Goal: Task Accomplishment & Management: Complete application form

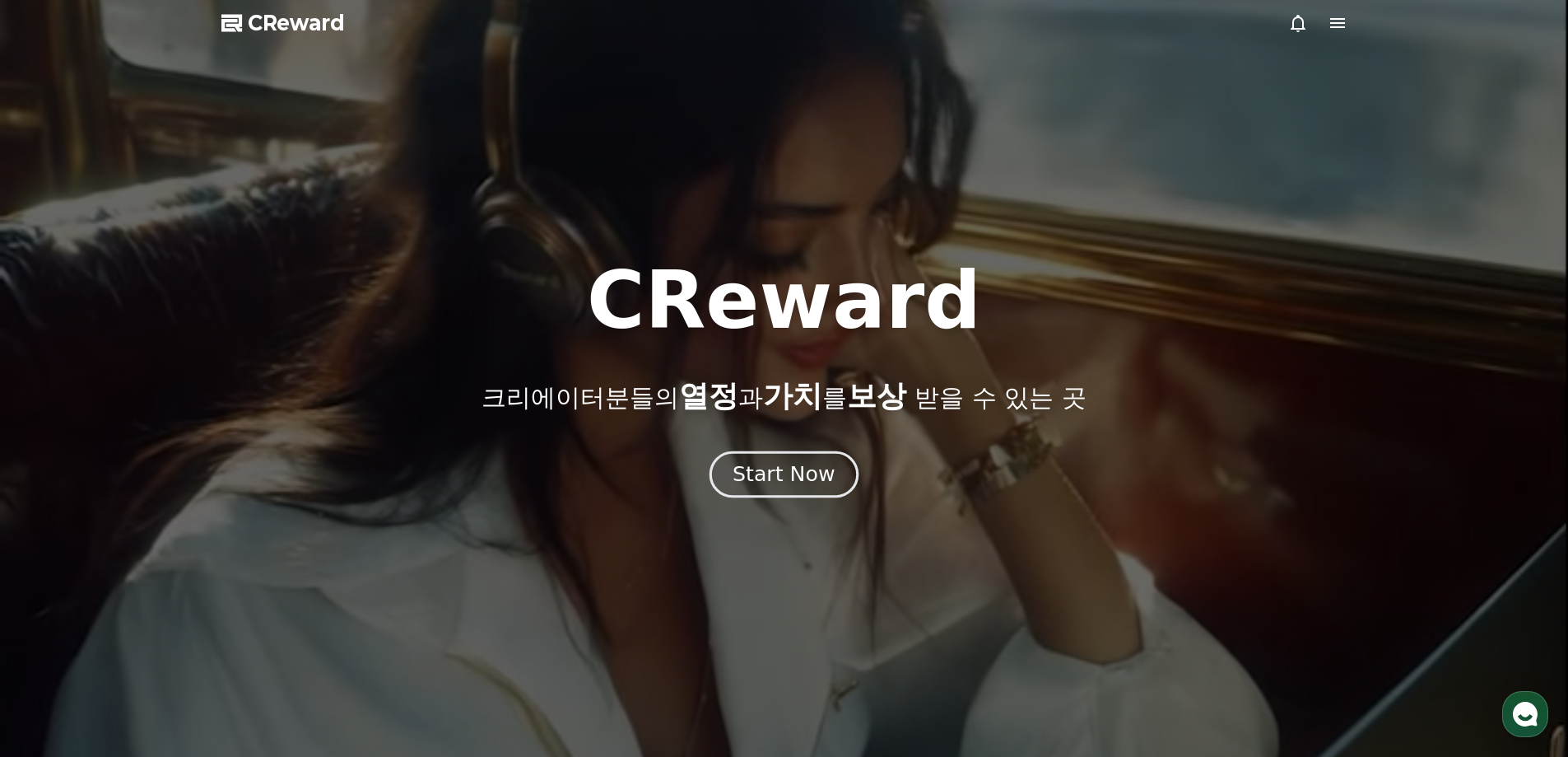
click at [785, 472] on div "Start Now" at bounding box center [783, 475] width 102 height 28
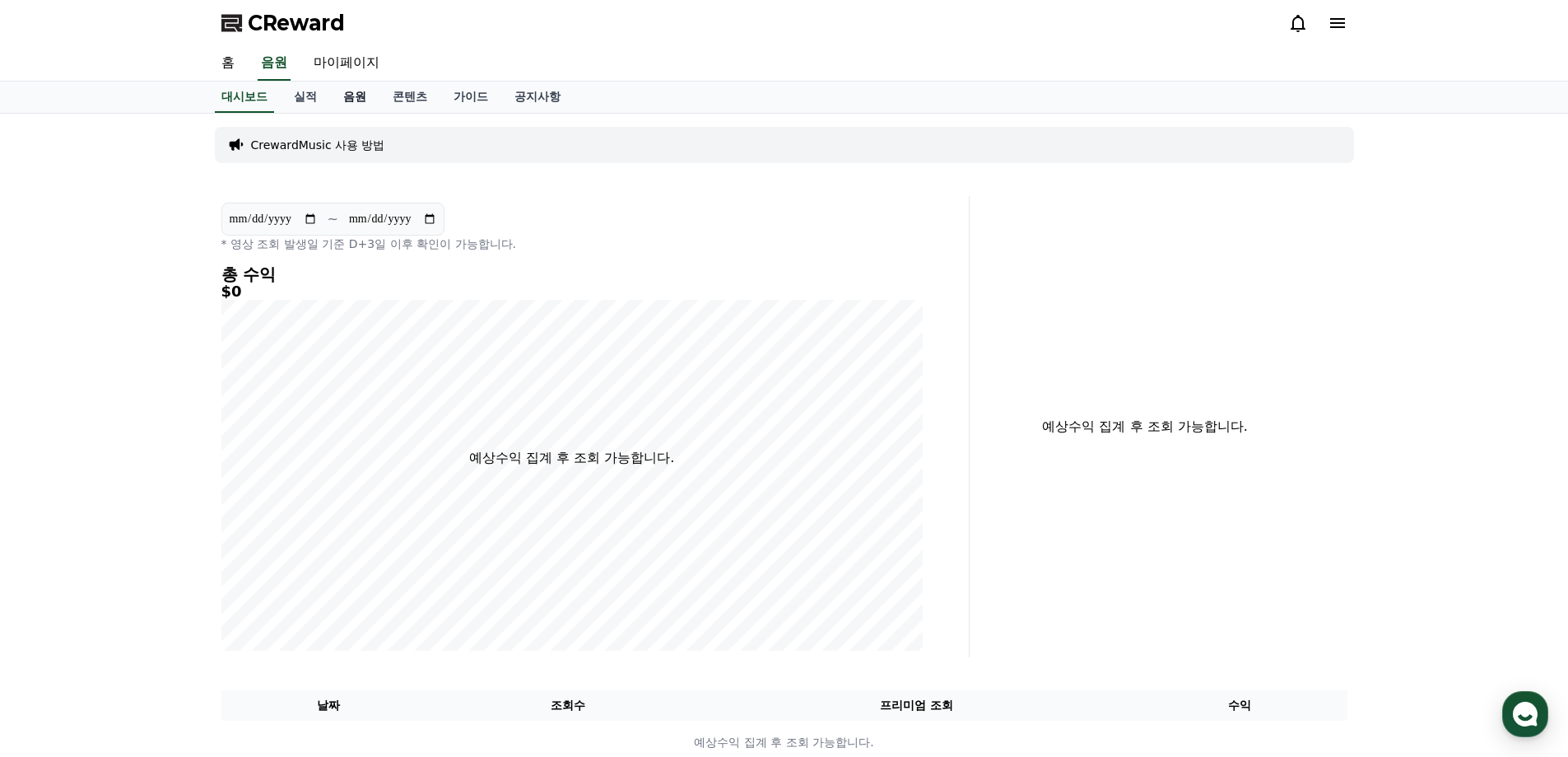
click at [346, 96] on link "음원" at bounding box center [354, 96] width 49 height 31
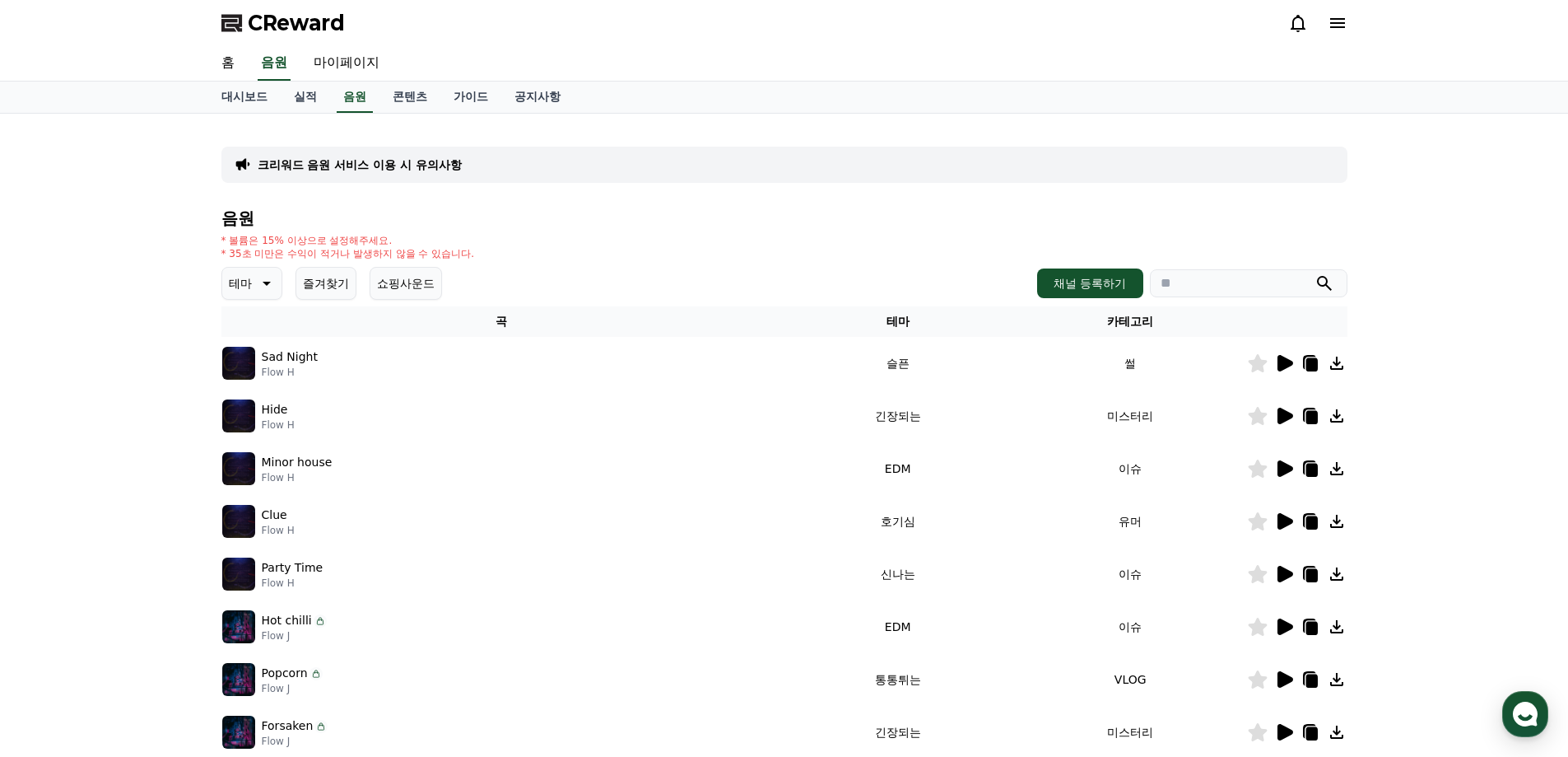
click at [243, 367] on img at bounding box center [238, 363] width 33 height 33
click at [242, 417] on img at bounding box center [238, 416] width 33 height 33
click at [1084, 280] on button "채널 등록하기" at bounding box center [1089, 284] width 105 height 30
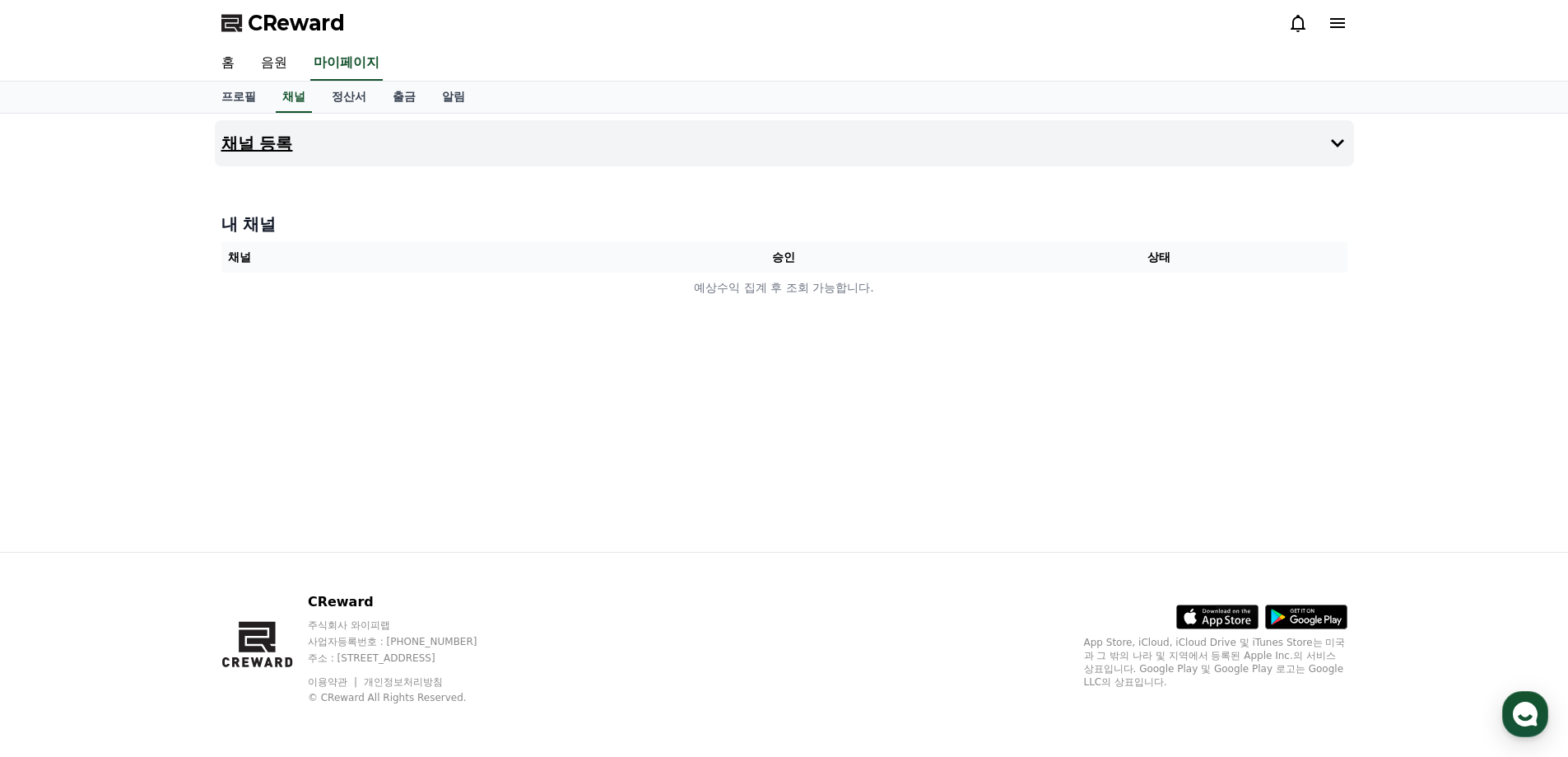
click at [286, 141] on h4 "채널 등록" at bounding box center [257, 143] width 72 height 18
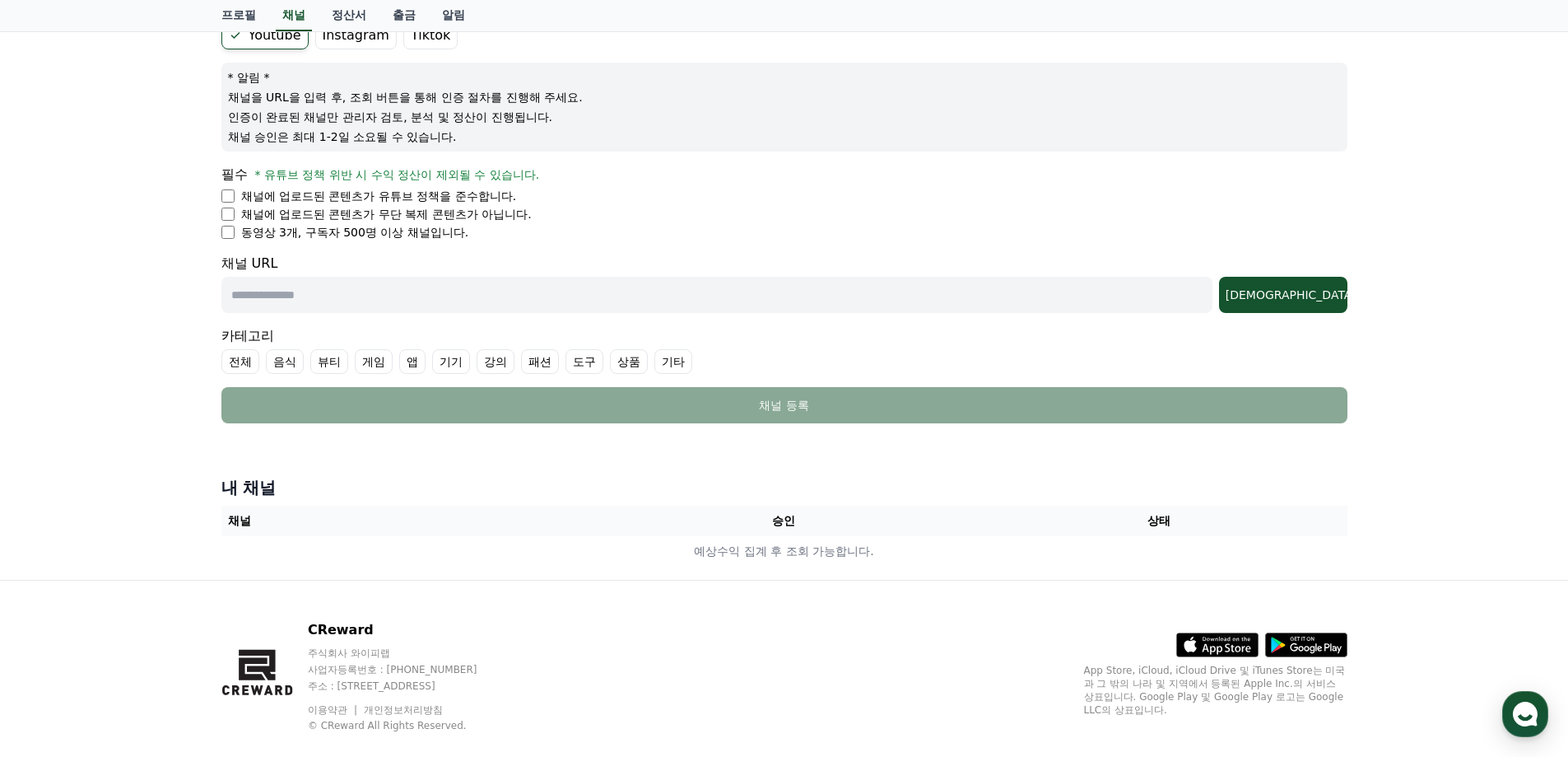
scroll to position [193, 0]
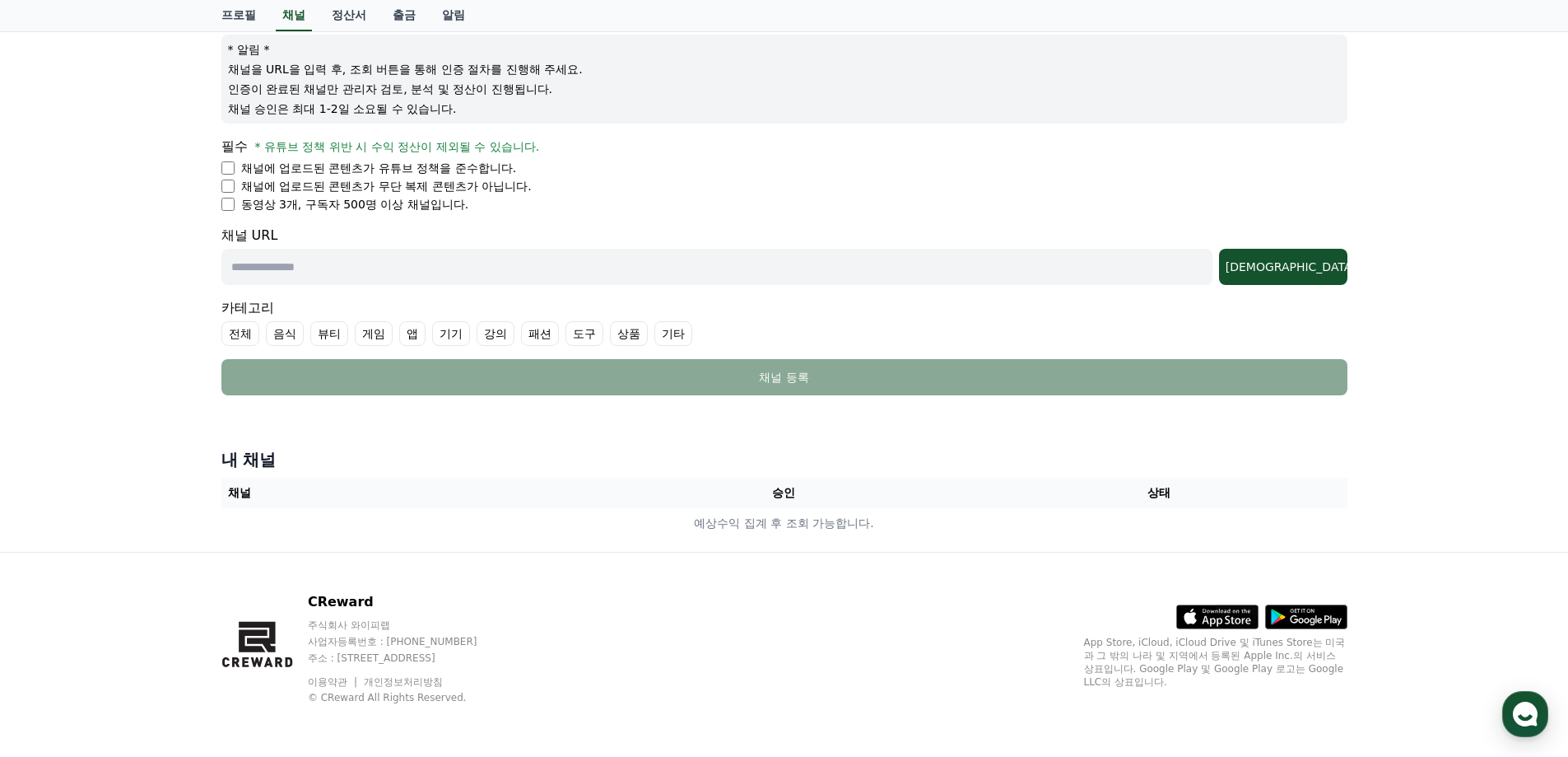
click at [569, 271] on input "text" at bounding box center [717, 266] width 991 height 36
paste input "**********"
type input "**********"
click at [1313, 264] on div "[DEMOGRAPHIC_DATA]" at bounding box center [1283, 266] width 115 height 17
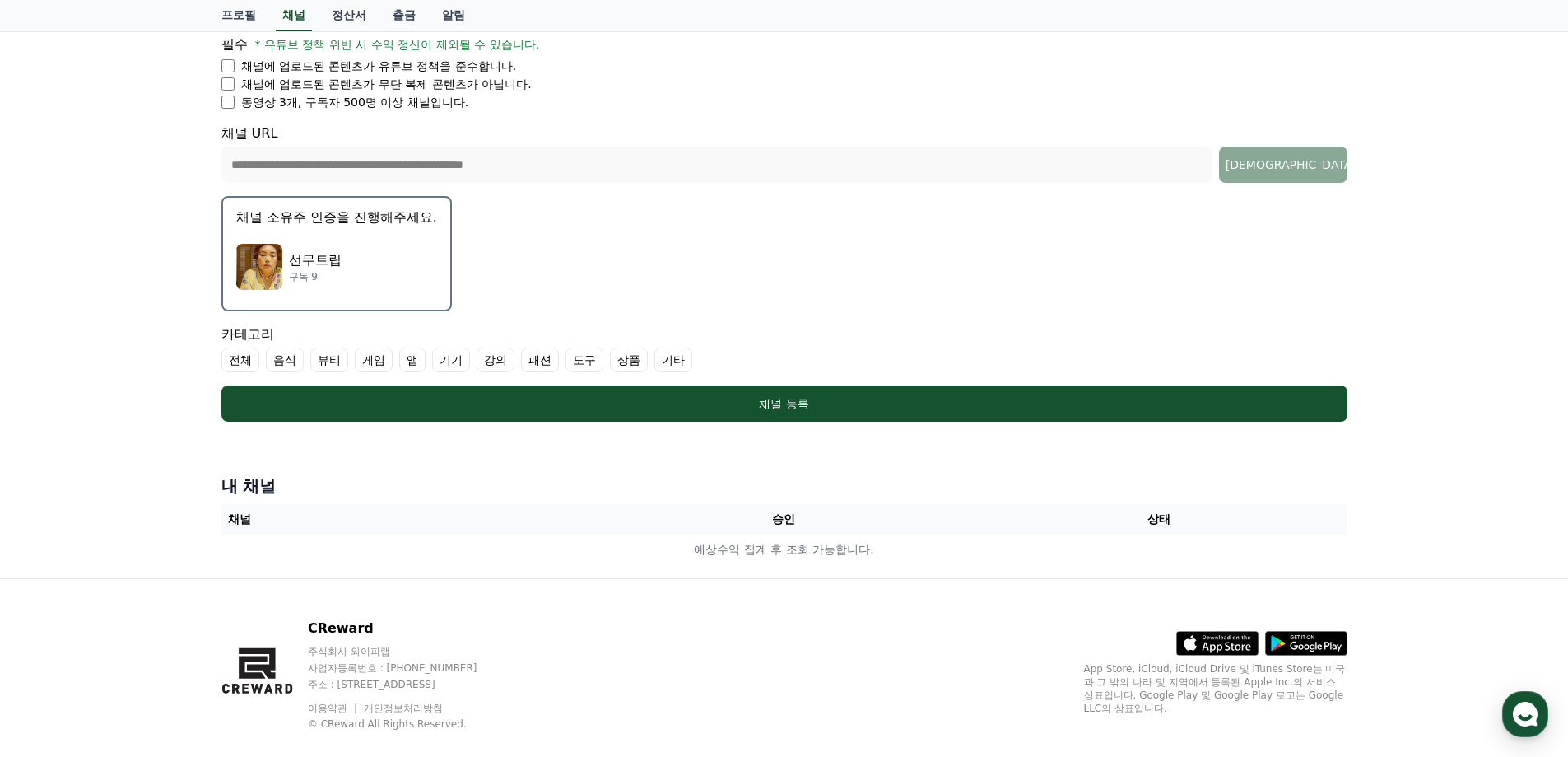
scroll to position [321, 0]
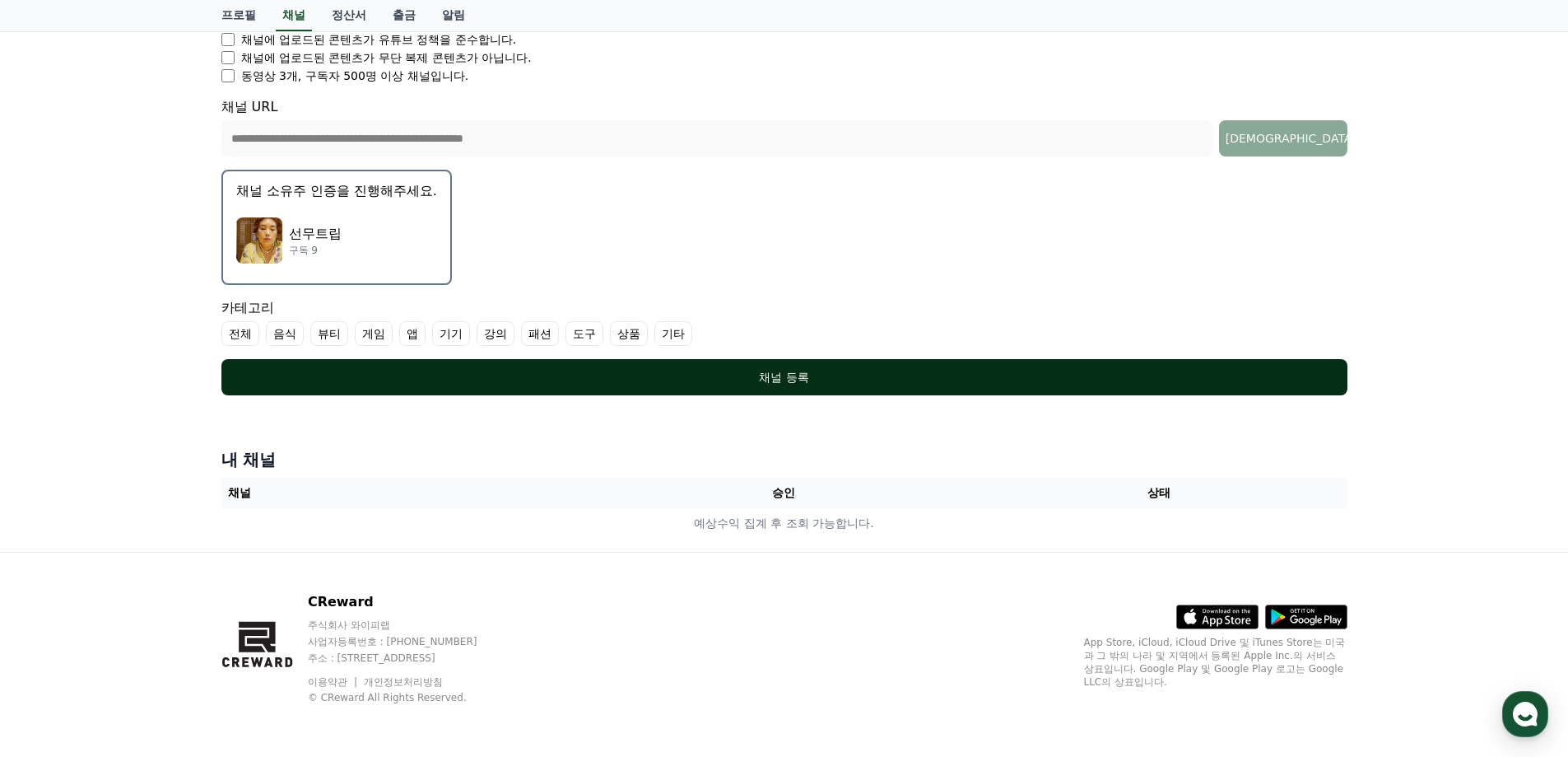
click at [774, 378] on div "채널 등록" at bounding box center [784, 377] width 1060 height 17
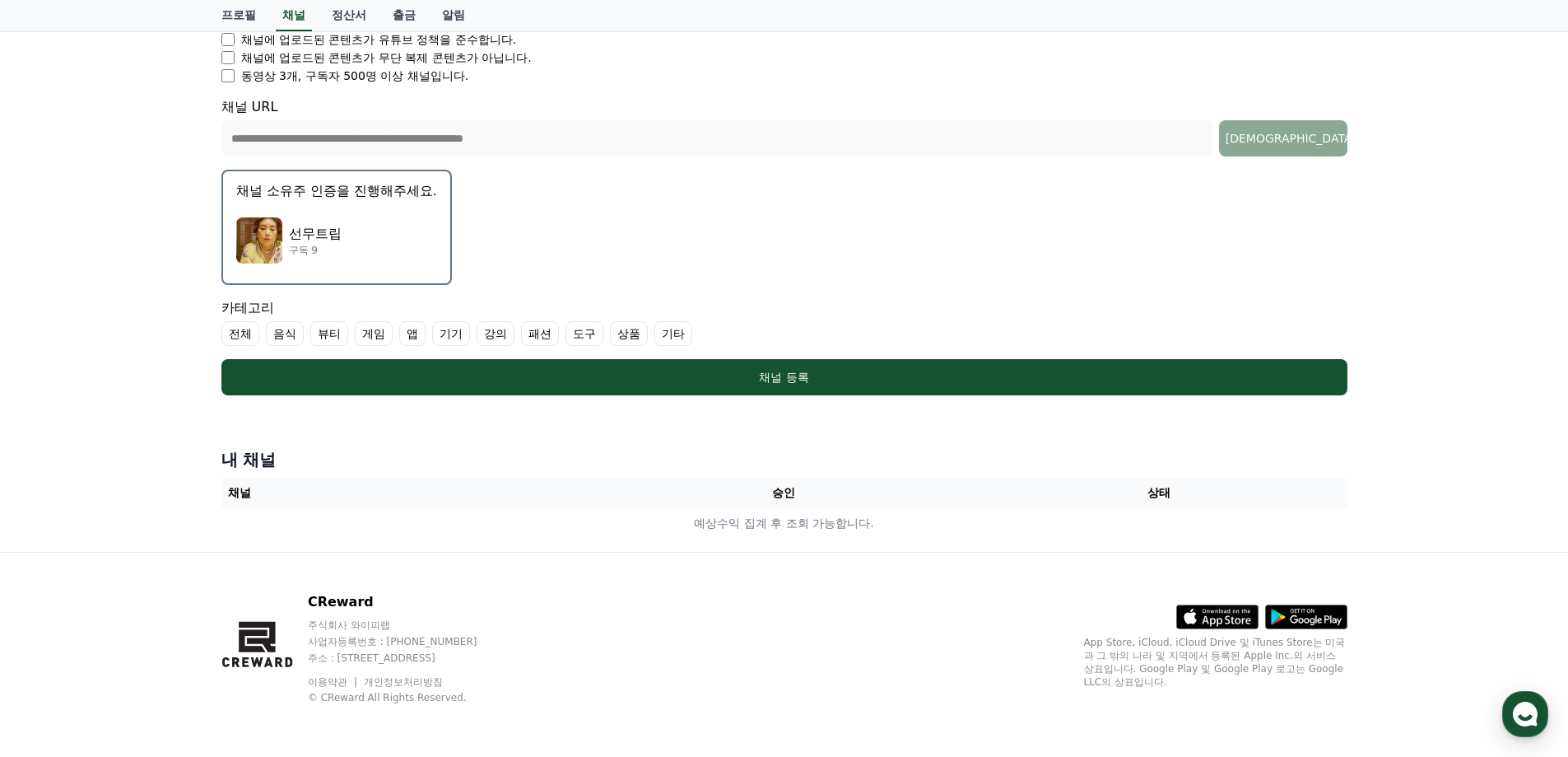
click at [243, 334] on label "전체" at bounding box center [240, 333] width 38 height 25
click at [309, 332] on label "음식" at bounding box center [304, 333] width 38 height 25
click at [372, 329] on label "뷰티" at bounding box center [369, 333] width 38 height 25
click at [426, 332] on label "게임" at bounding box center [432, 333] width 38 height 25
click at [489, 330] on label "앱" at bounding box center [491, 333] width 27 height 25
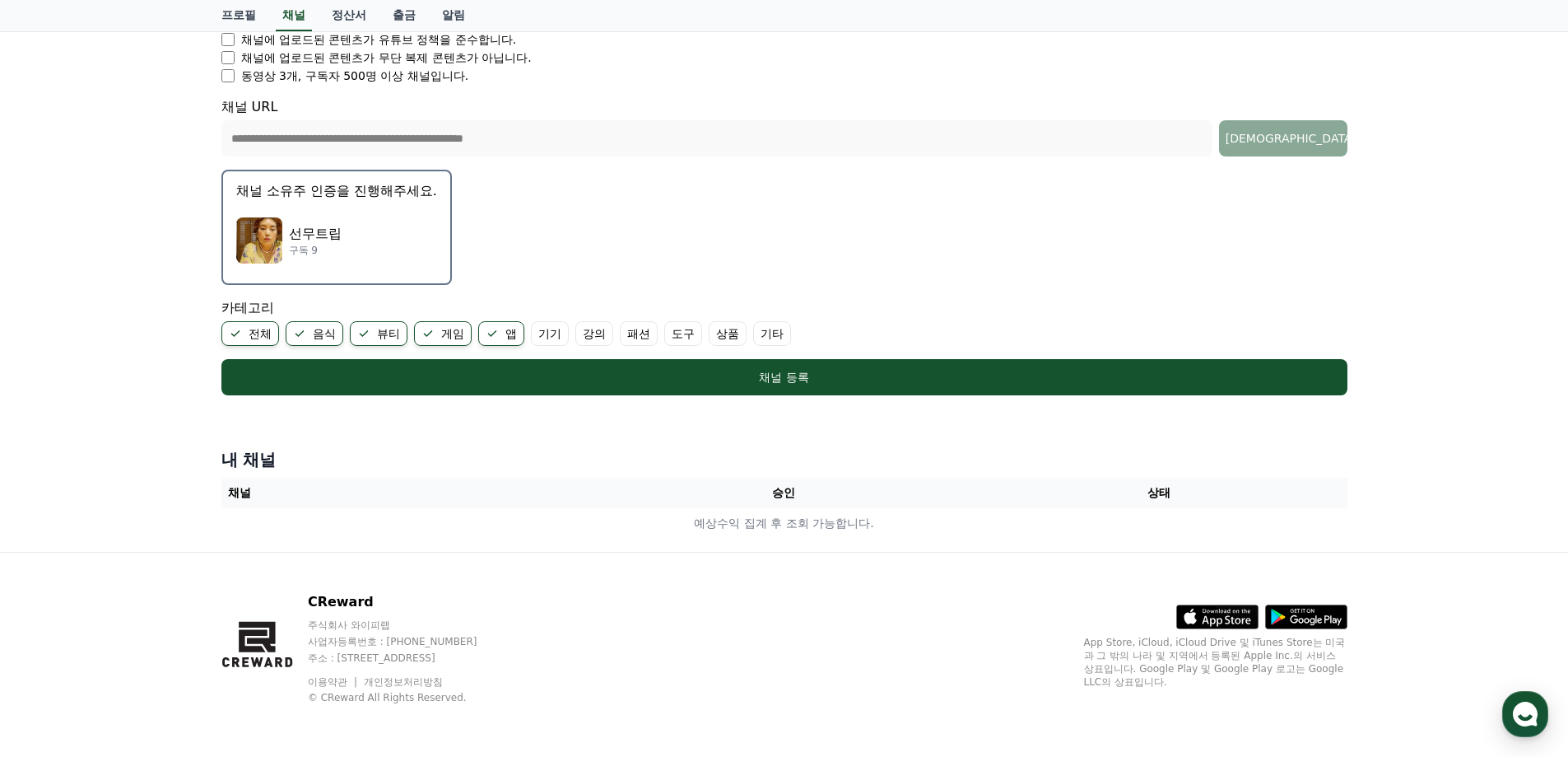
click at [550, 335] on label "기기" at bounding box center [550, 333] width 38 height 25
click at [614, 333] on label "강의" at bounding box center [613, 333] width 38 height 25
click at [670, 330] on label "패션" at bounding box center [678, 333] width 38 height 25
click at [732, 329] on label "도구" at bounding box center [742, 333] width 38 height 25
click at [806, 329] on label "상품" at bounding box center [806, 333] width 38 height 25
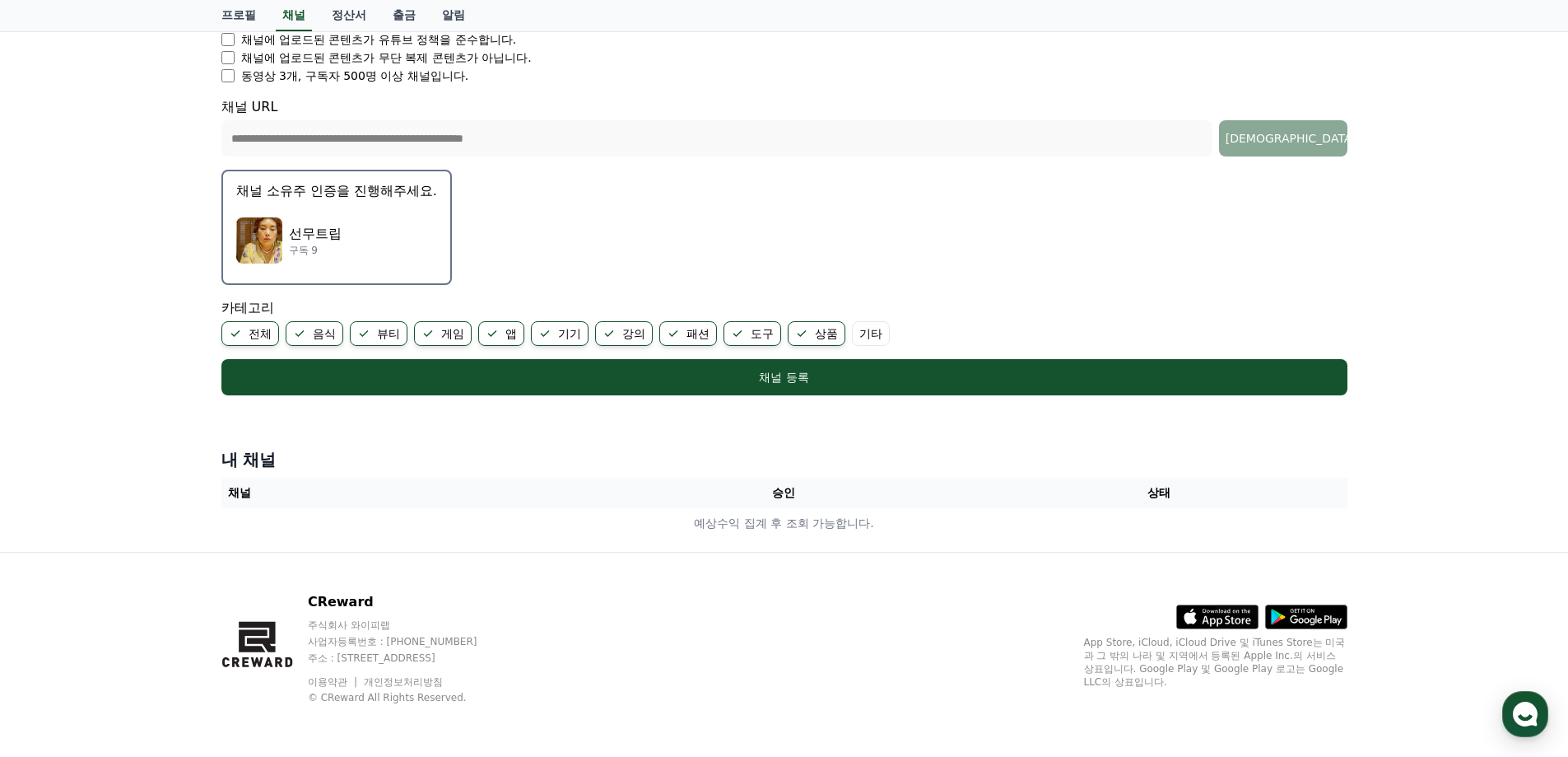
click at [866, 332] on label "기타" at bounding box center [871, 333] width 38 height 25
click at [879, 332] on label "기타" at bounding box center [880, 333] width 57 height 25
click at [811, 331] on label "상품" at bounding box center [816, 333] width 57 height 25
click at [740, 330] on icon at bounding box center [737, 333] width 13 height 13
click at [681, 334] on label "패션" at bounding box center [688, 333] width 57 height 25
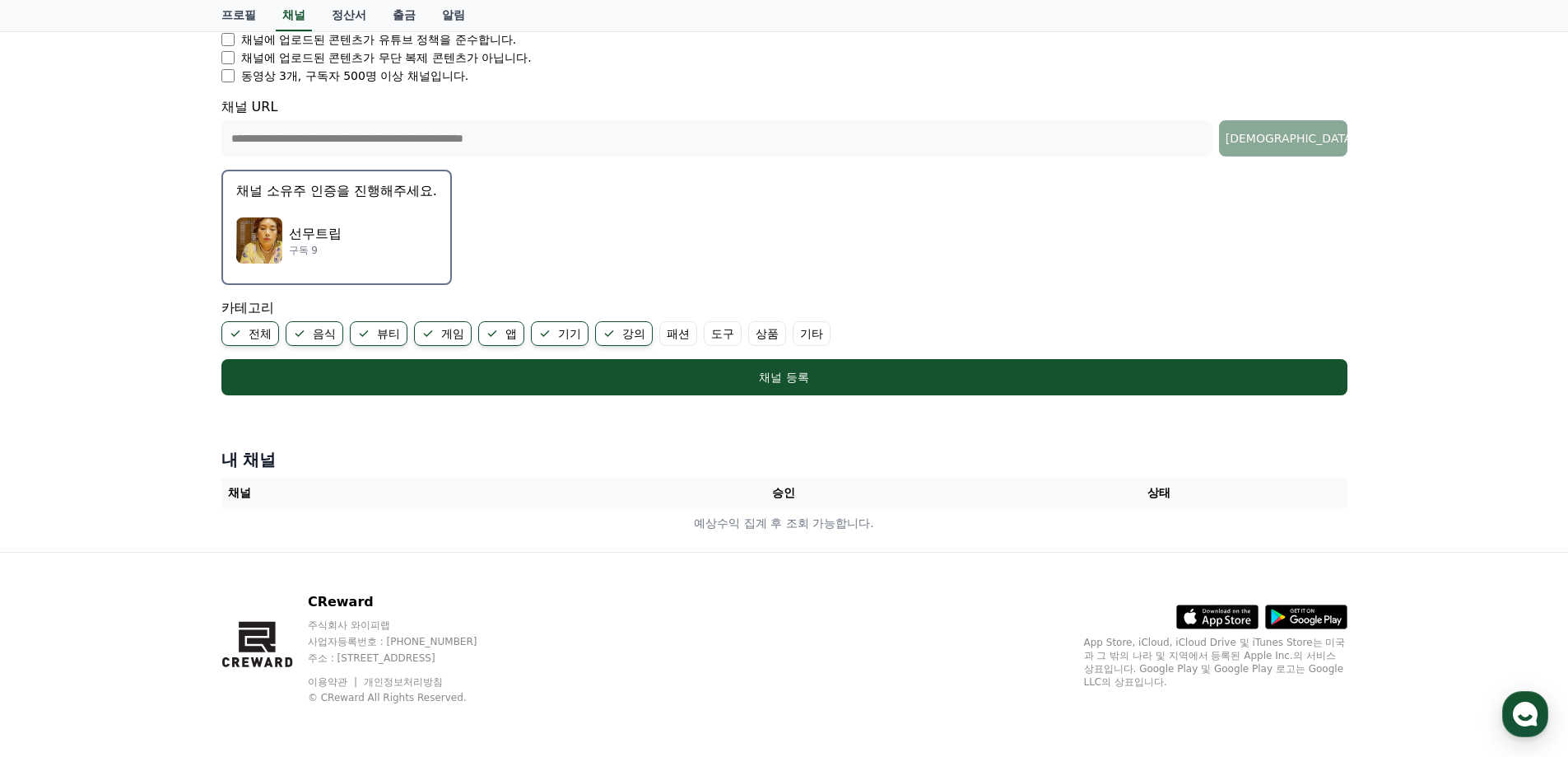
click at [625, 334] on label "강의" at bounding box center [623, 333] width 57 height 25
click at [568, 331] on label "기기" at bounding box center [559, 333] width 57 height 25
click at [503, 331] on label "앱" at bounding box center [501, 333] width 46 height 25
click at [446, 331] on label "게임" at bounding box center [442, 333] width 57 height 25
click at [398, 331] on label "뷰티" at bounding box center [378, 333] width 57 height 25
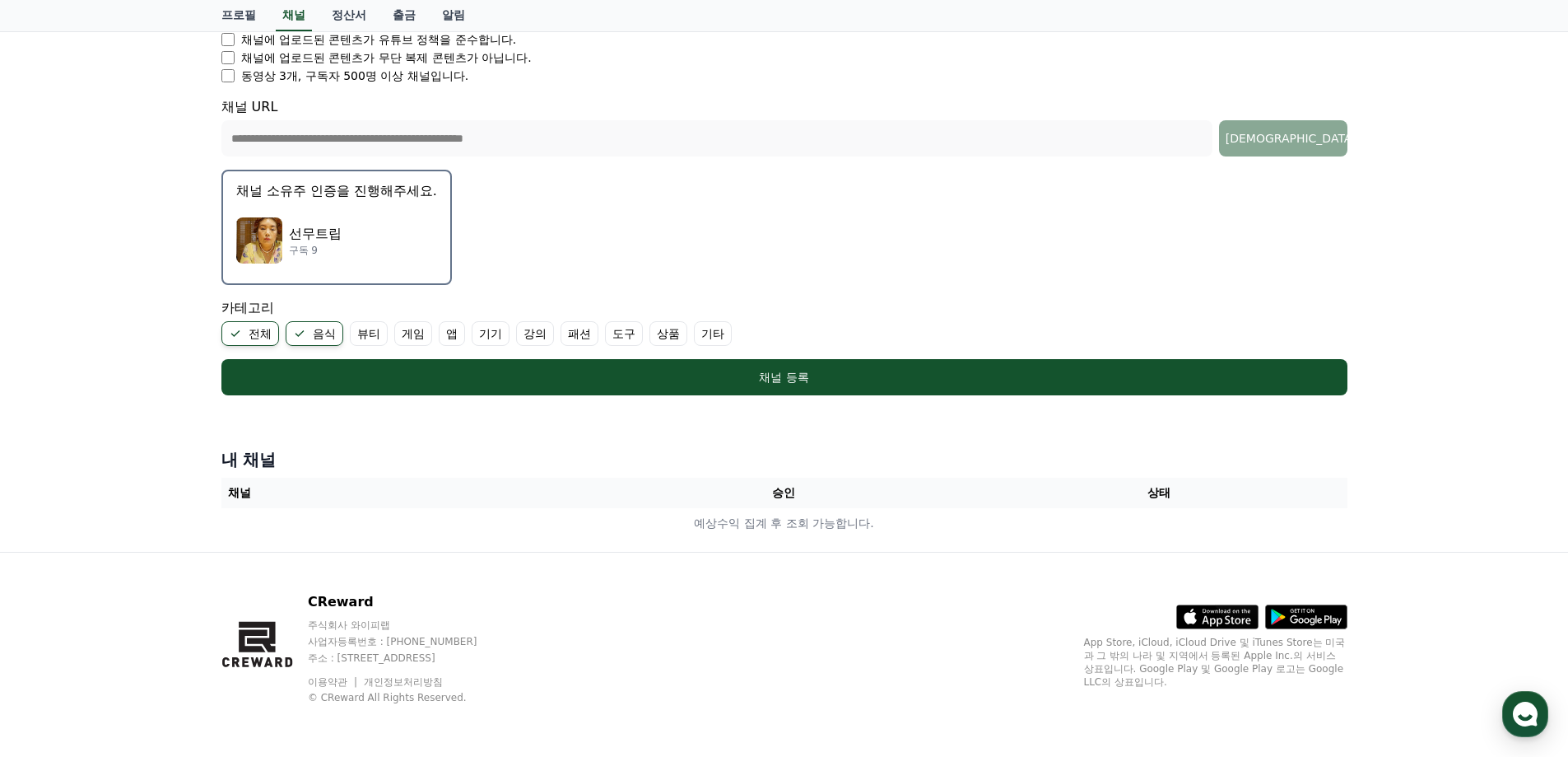
click at [321, 331] on label "음식" at bounding box center [314, 333] width 57 height 25
click at [256, 333] on label "전체" at bounding box center [250, 333] width 57 height 25
click at [289, 333] on label "음식" at bounding box center [285, 333] width 38 height 25
click at [301, 330] on label "음식" at bounding box center [294, 333] width 57 height 25
click at [235, 333] on label "전체" at bounding box center [240, 333] width 38 height 25
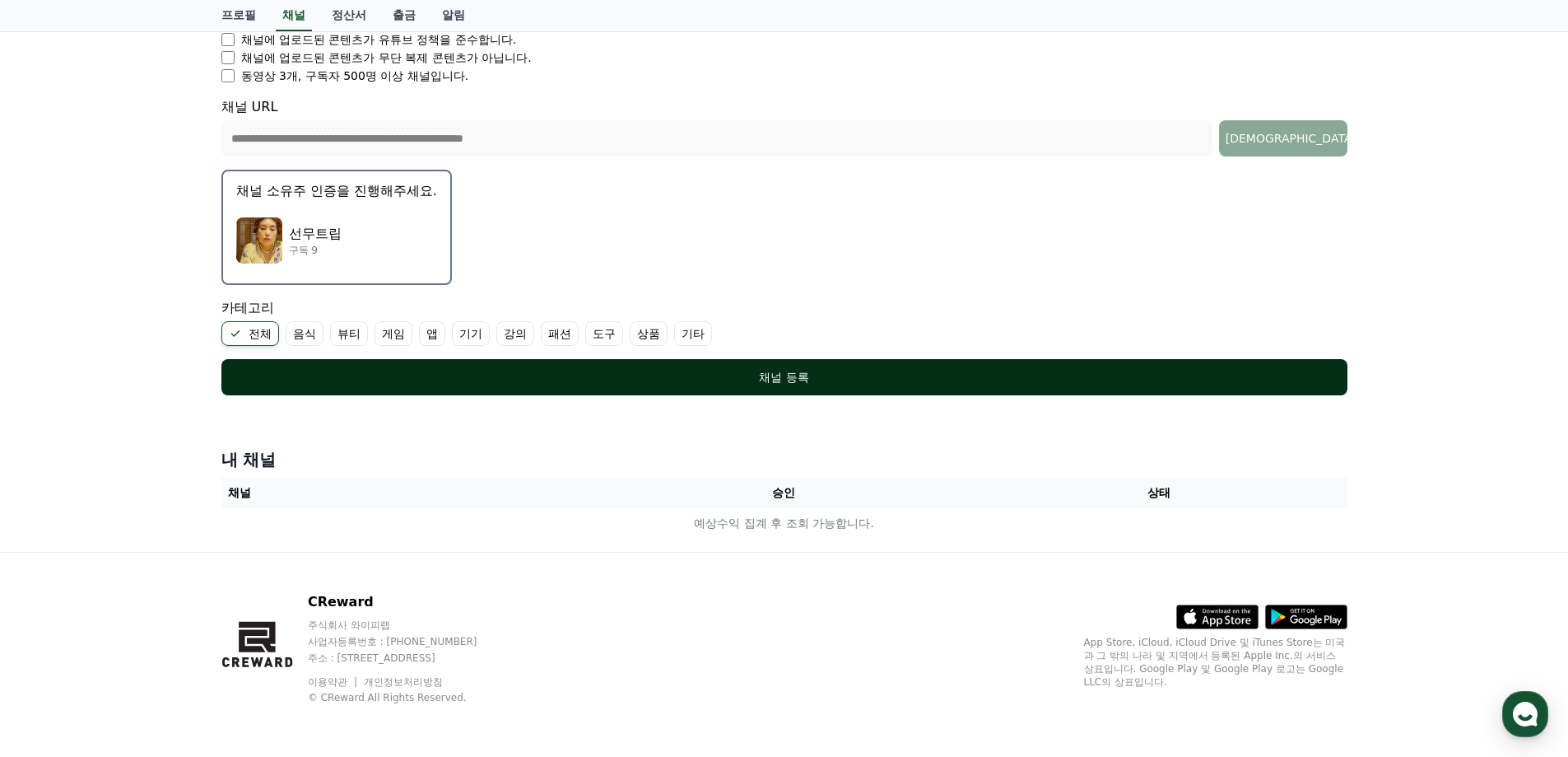
click at [784, 375] on div "채널 등록" at bounding box center [784, 377] width 1060 height 17
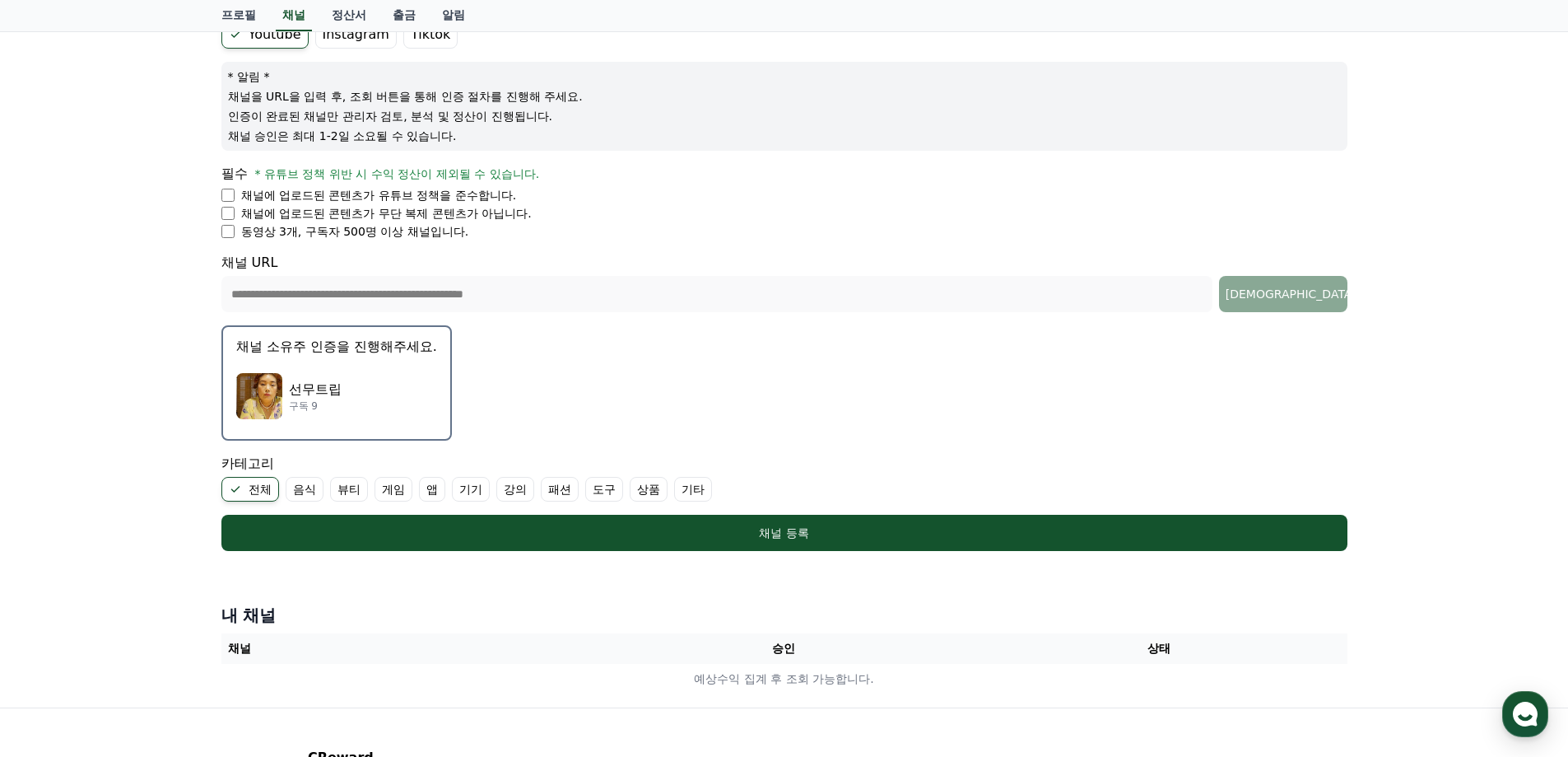
scroll to position [247, 0]
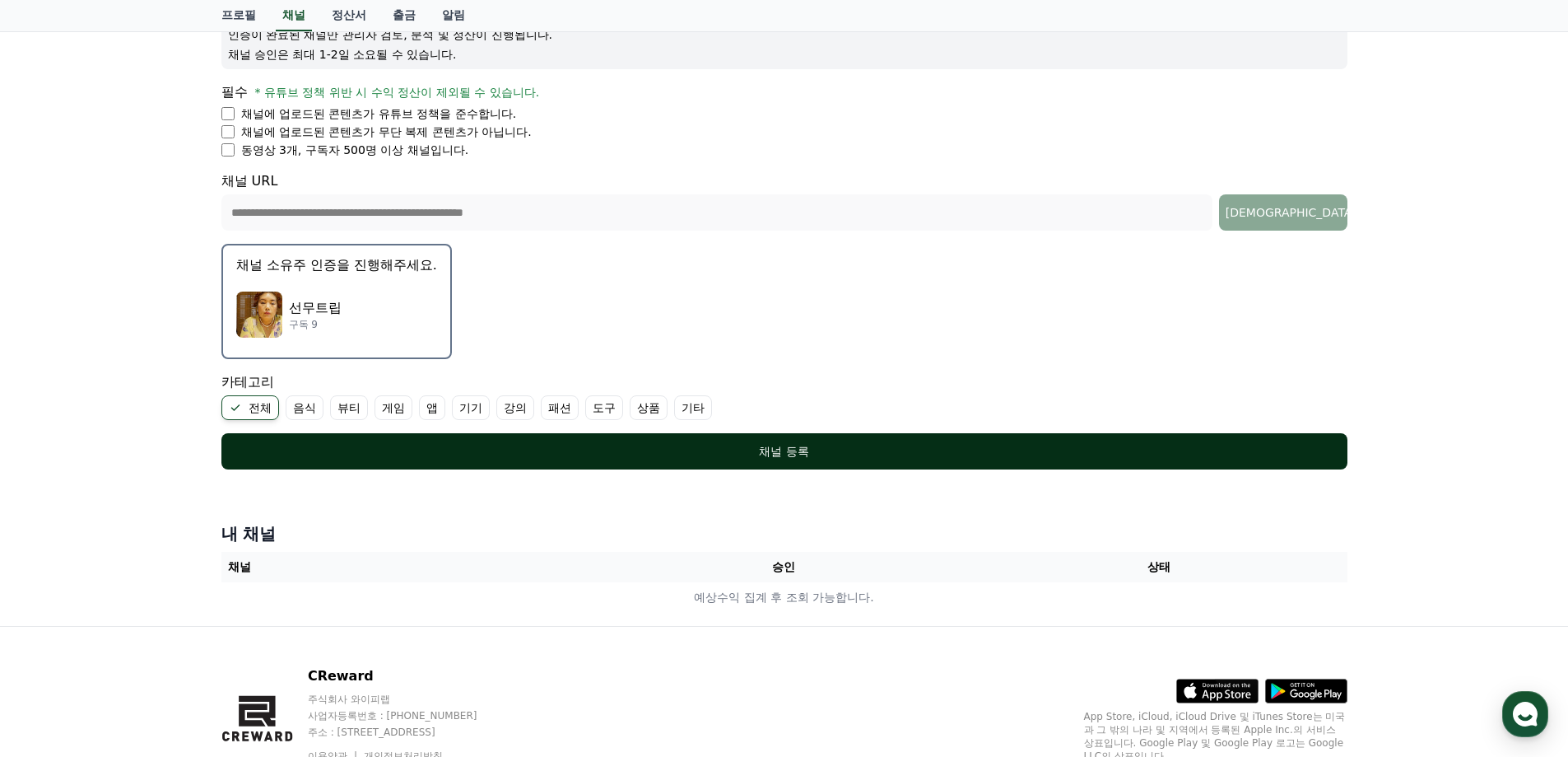
click at [764, 449] on div "채널 등록" at bounding box center [784, 451] width 1060 height 17
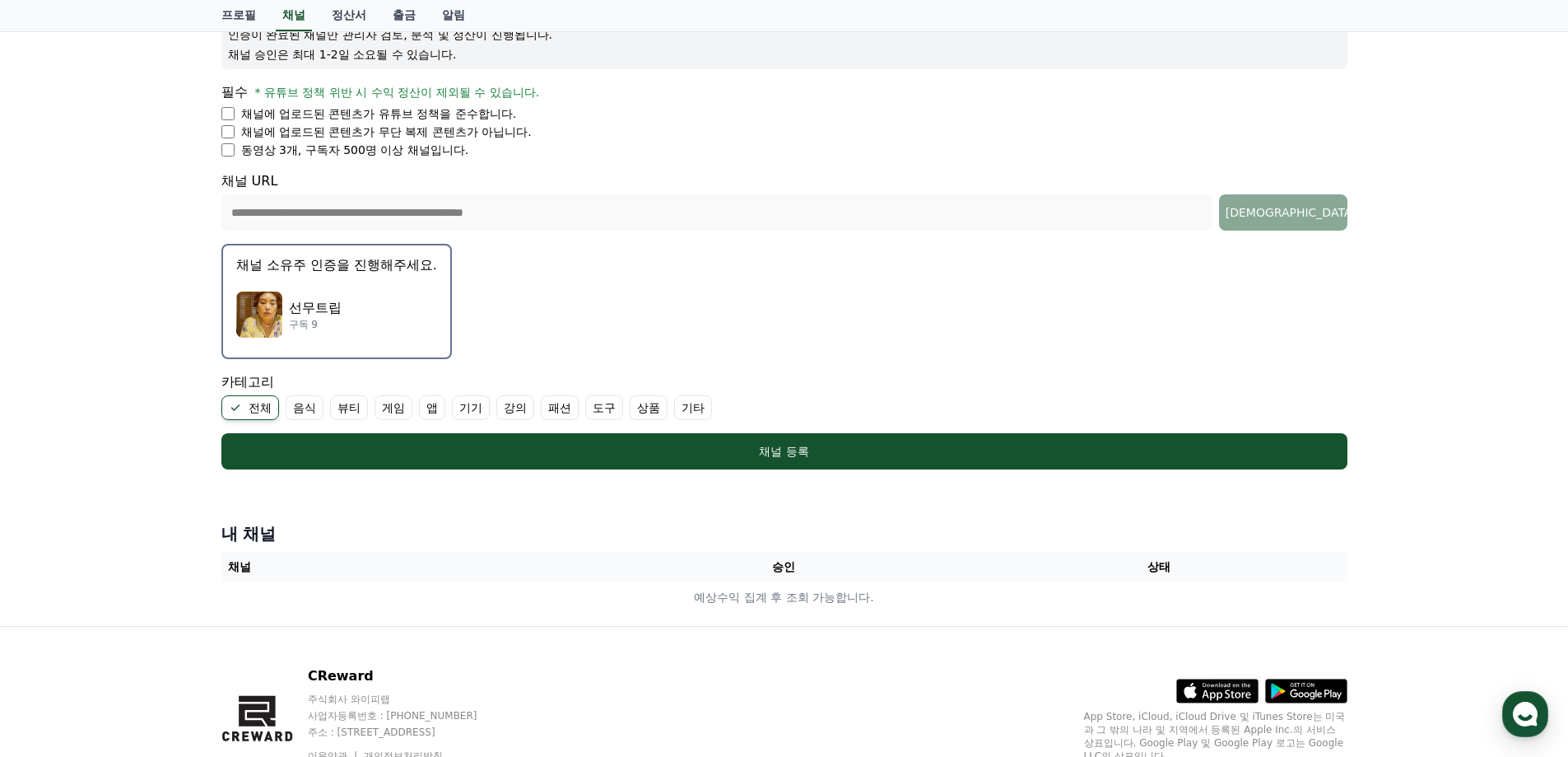
click at [308, 306] on p "선무트립" at bounding box center [316, 308] width 53 height 19
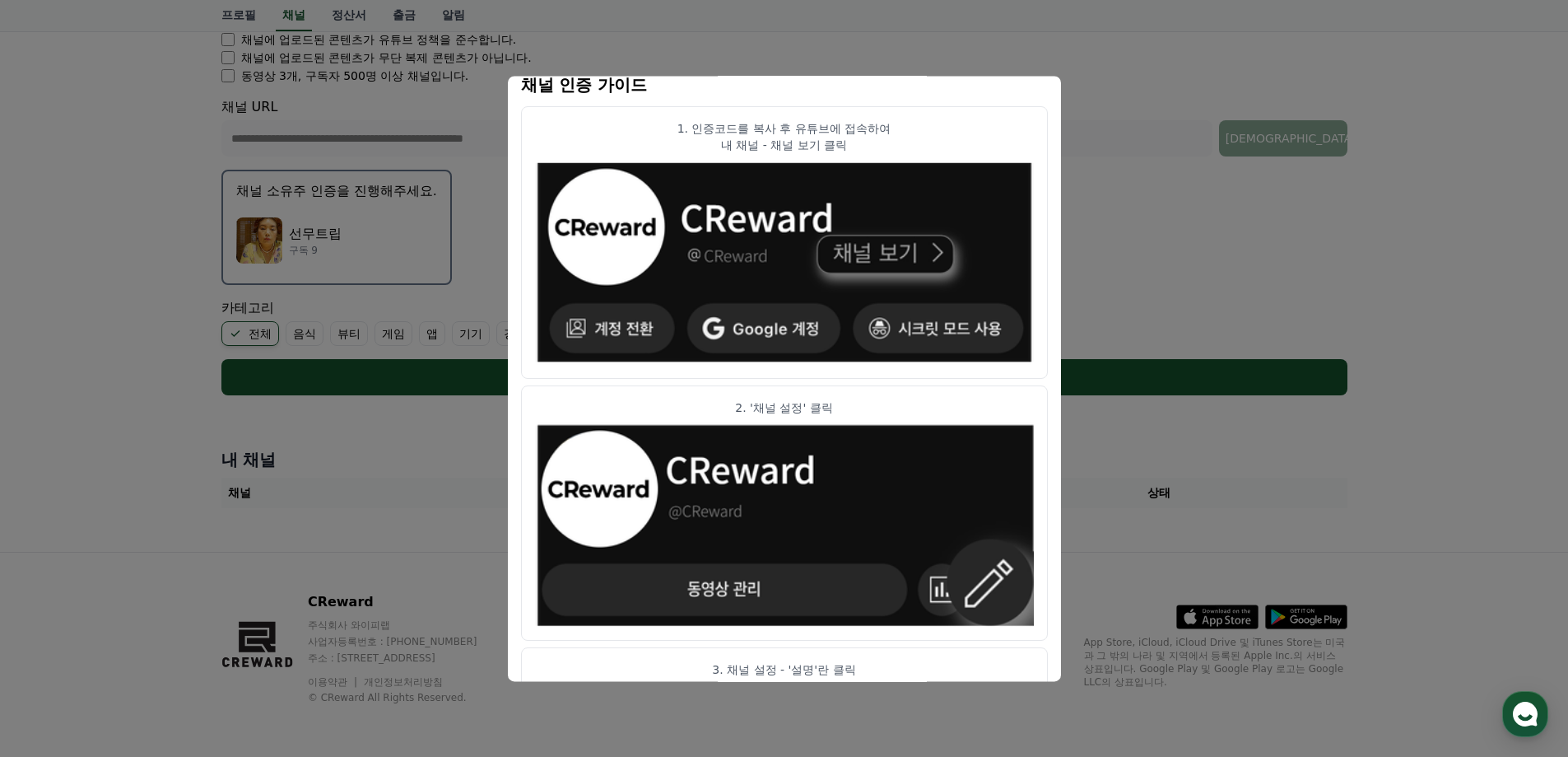
scroll to position [157, 0]
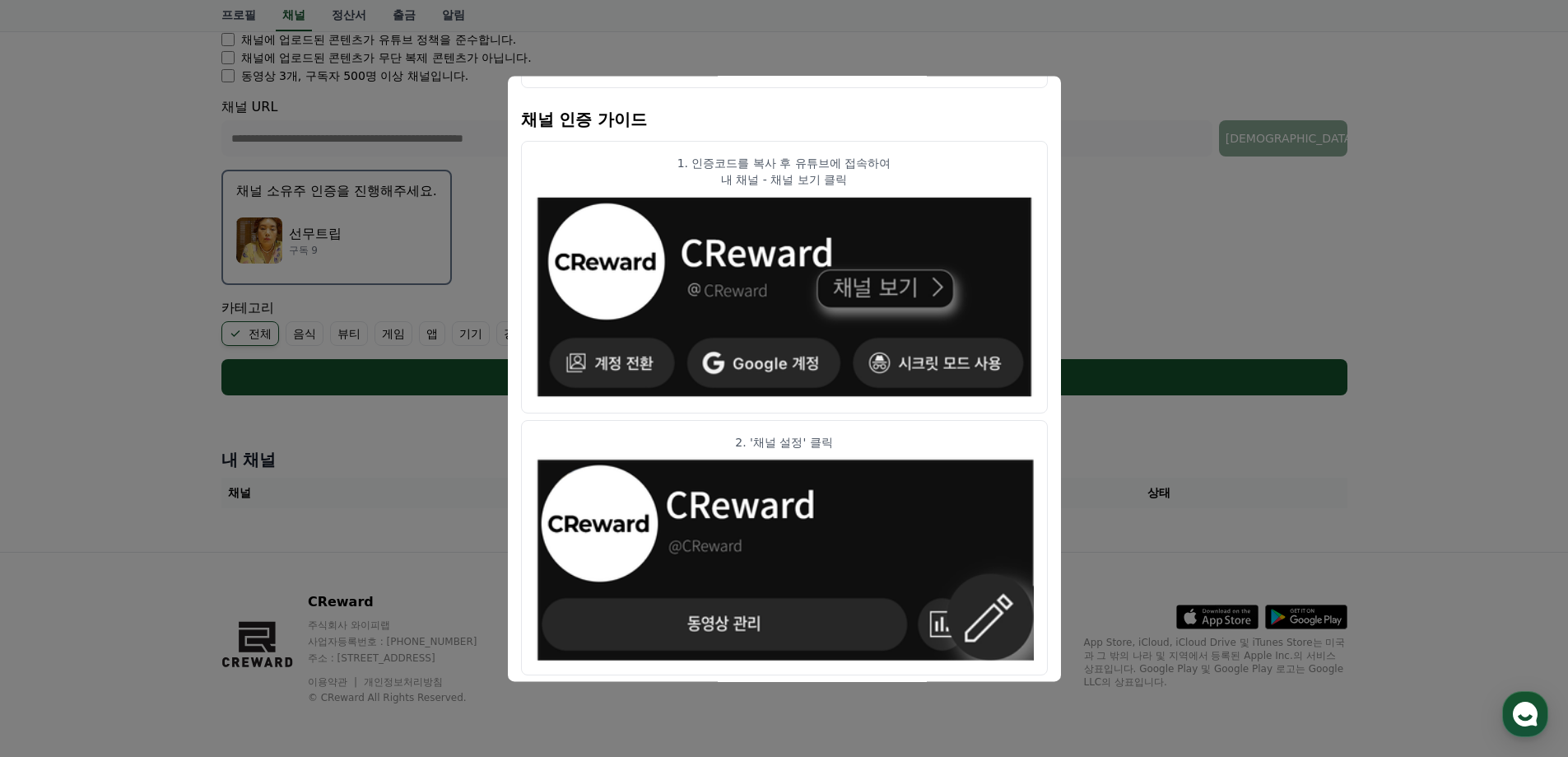
click at [760, 348] on img "modal" at bounding box center [784, 297] width 499 height 206
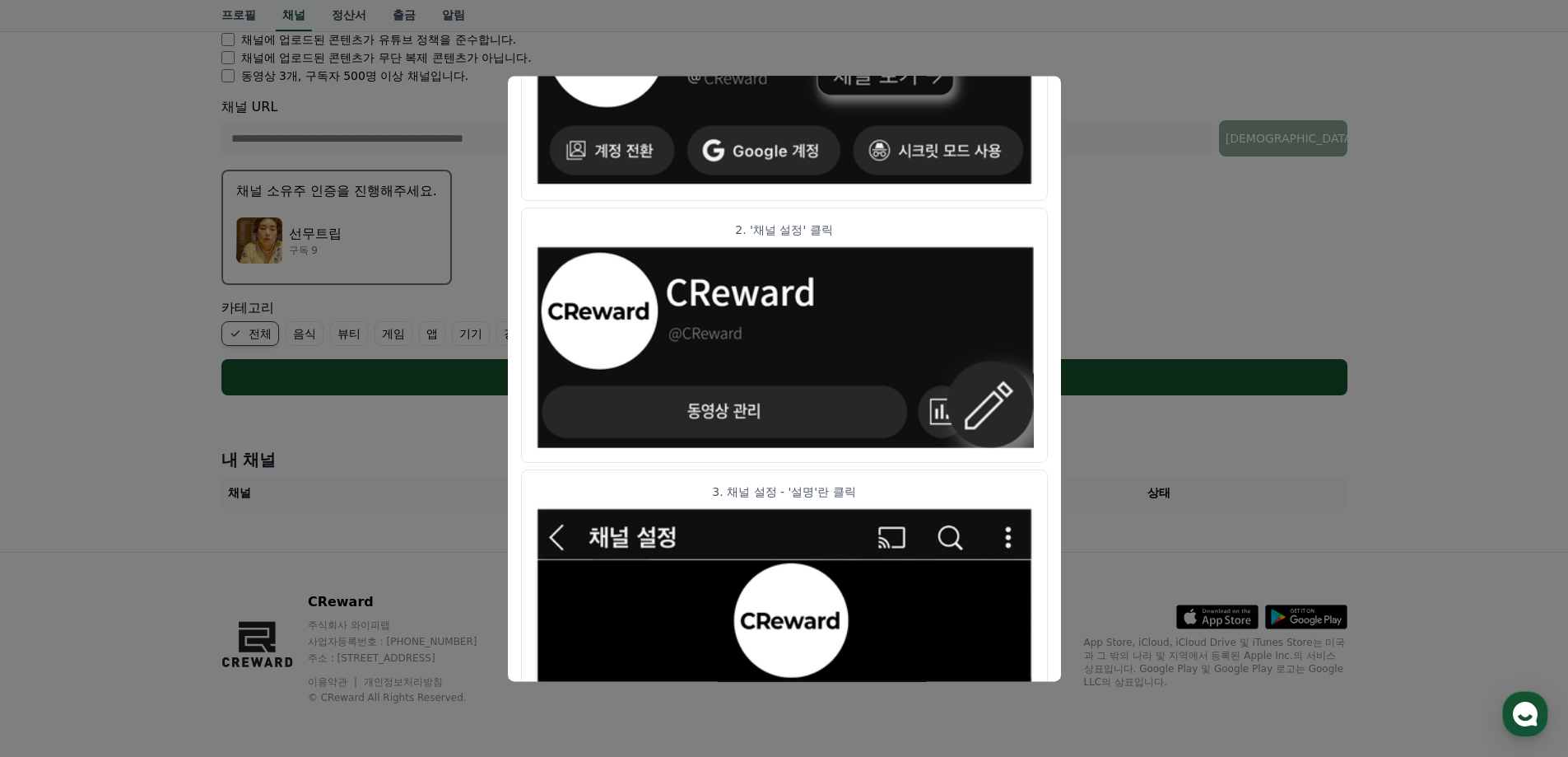
scroll to position [404, 0]
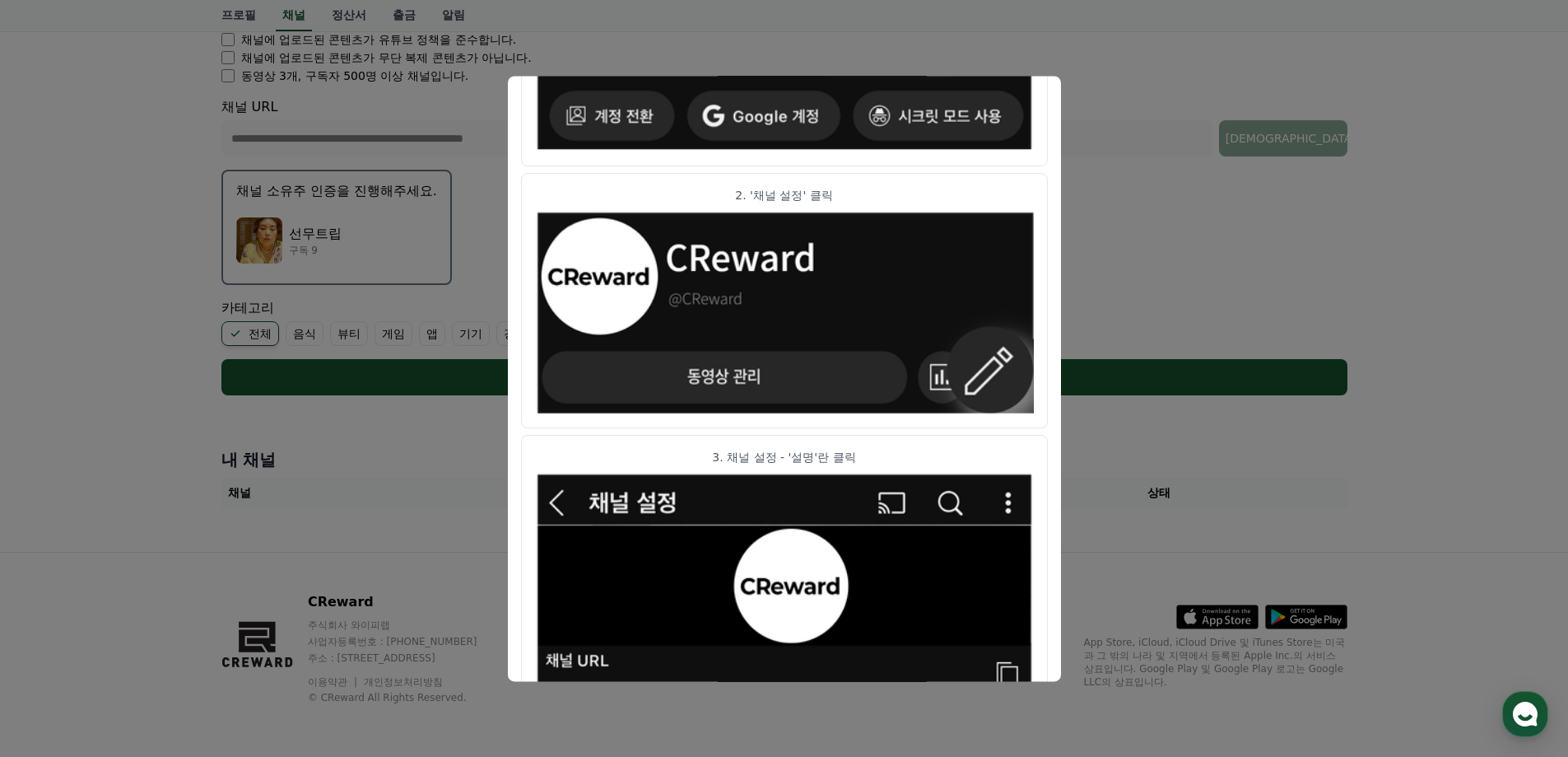
click at [769, 372] on img "modal" at bounding box center [784, 312] width 499 height 204
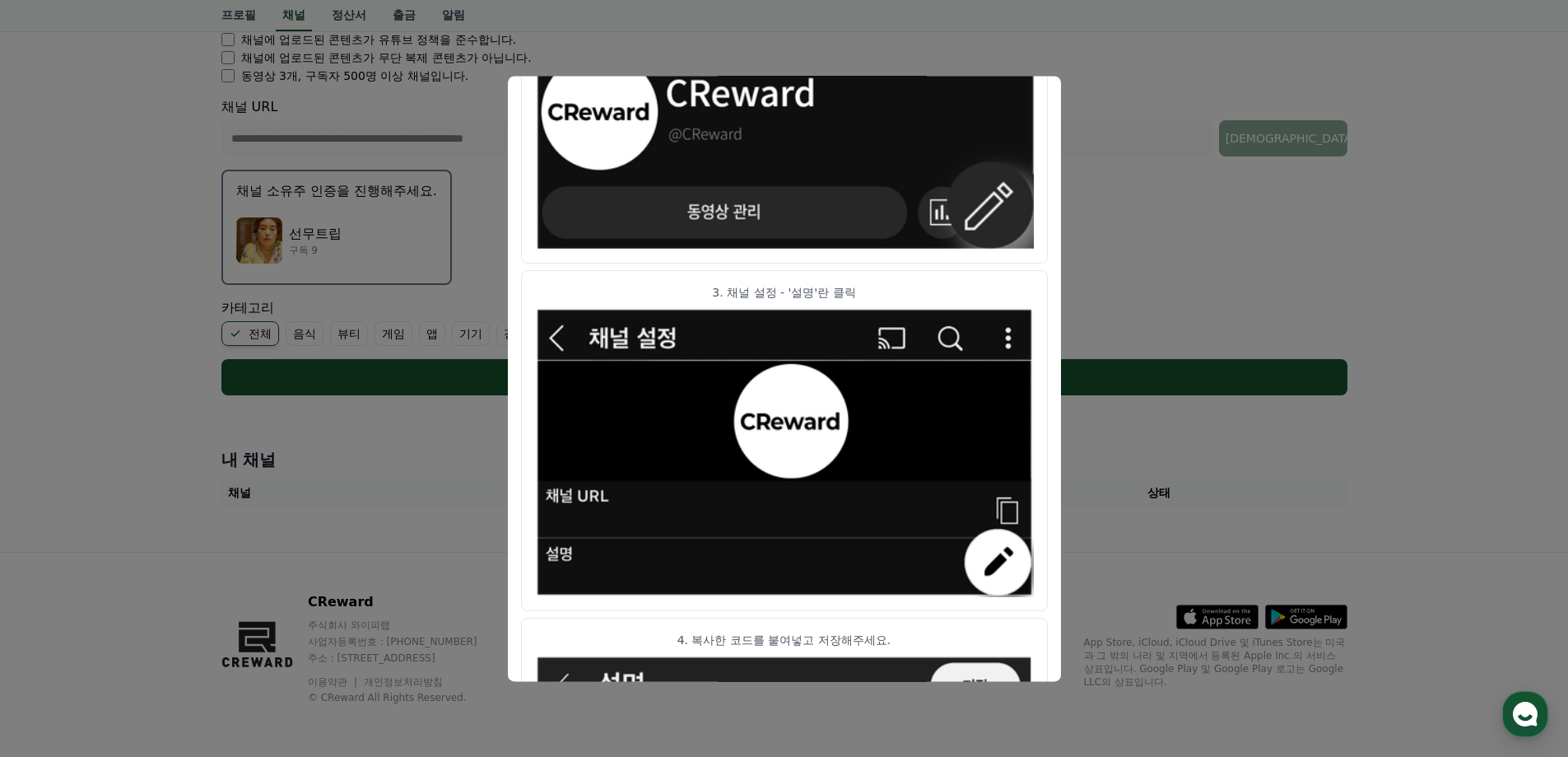
scroll to position [652, 0]
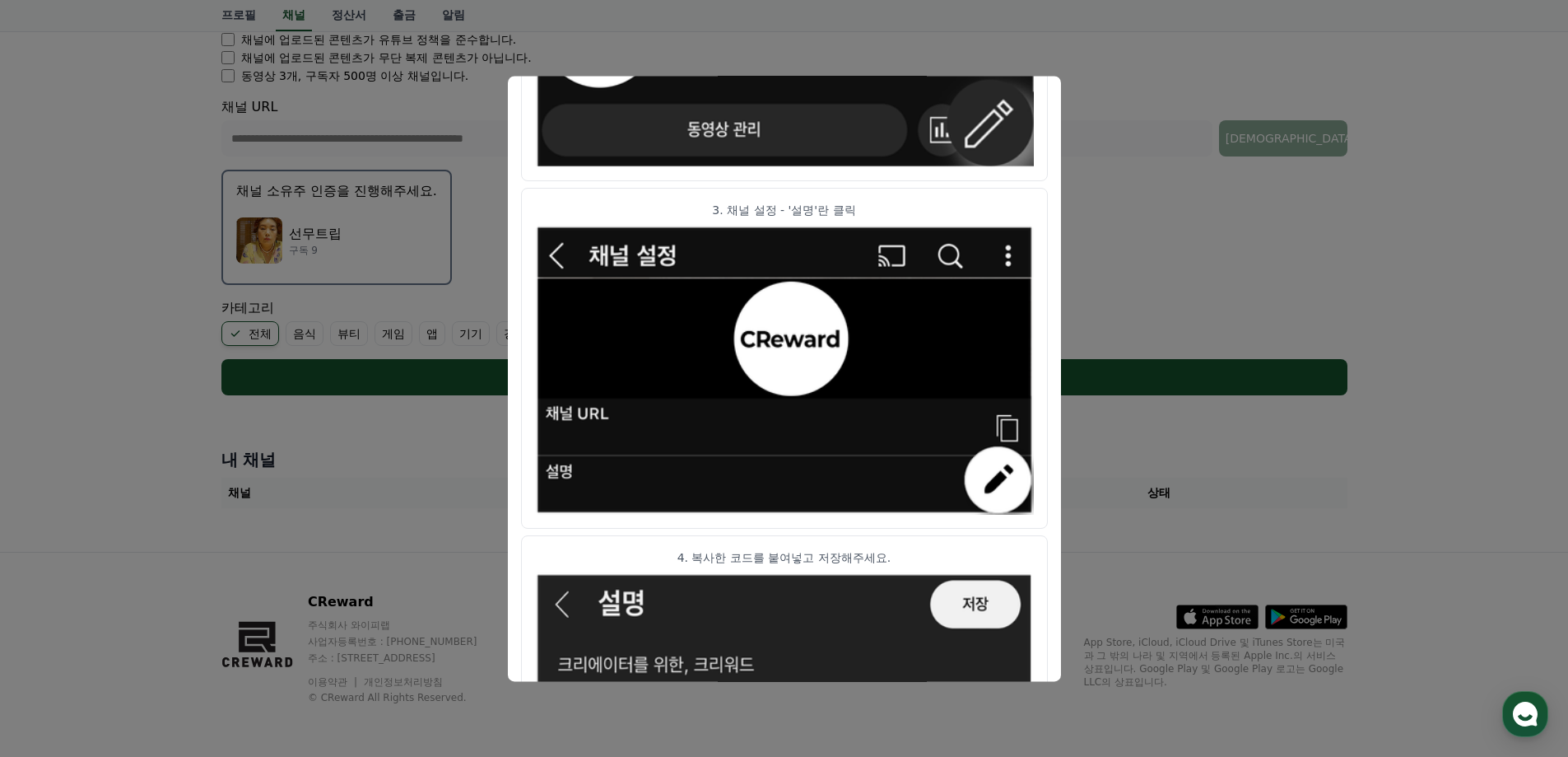
click at [599, 478] on img "modal" at bounding box center [784, 370] width 499 height 290
click at [564, 463] on img "modal" at bounding box center [784, 370] width 499 height 290
click at [566, 414] on img "modal" at bounding box center [784, 370] width 499 height 290
click at [778, 356] on img "modal" at bounding box center [784, 370] width 499 height 290
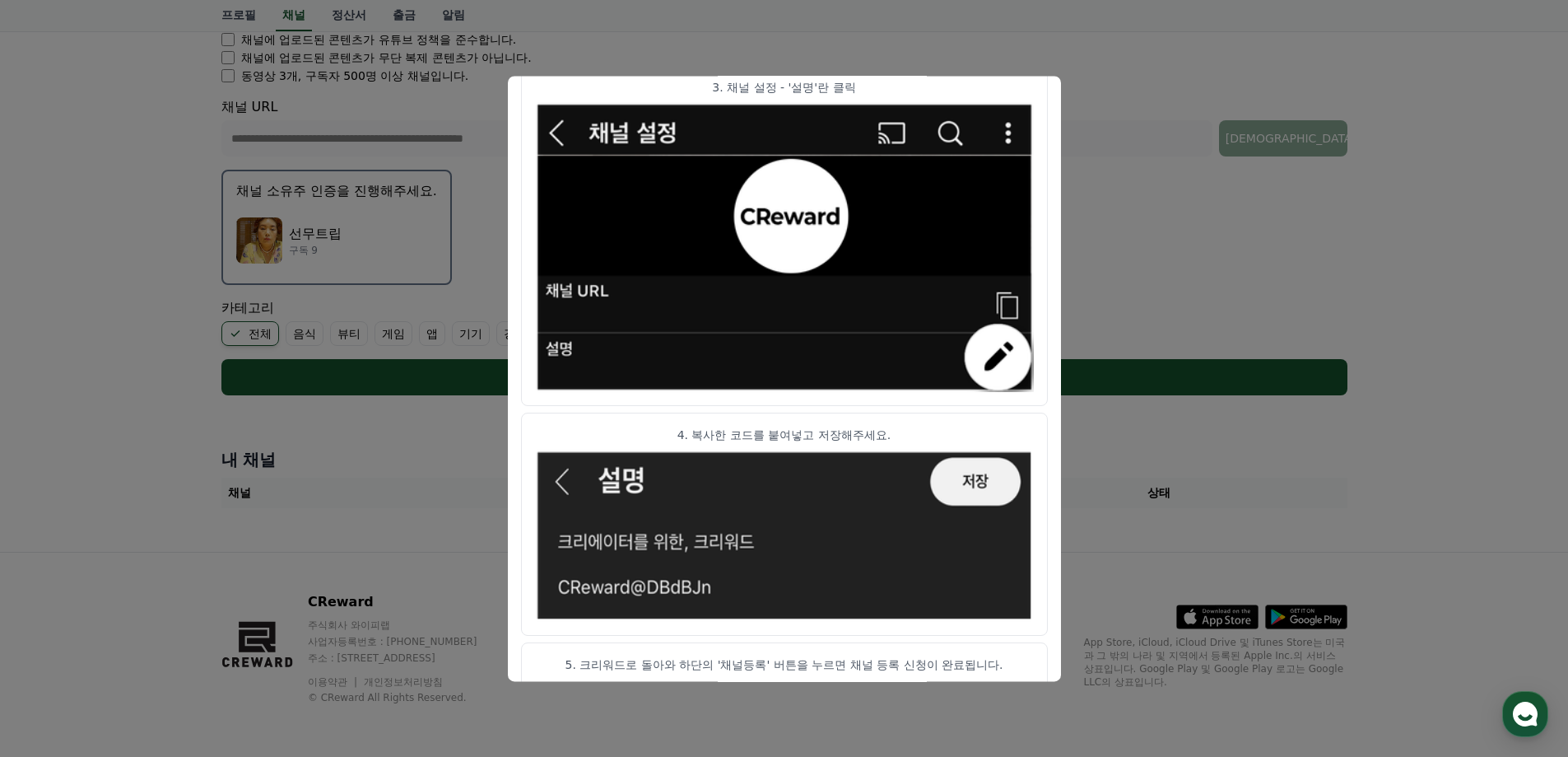
scroll to position [816, 0]
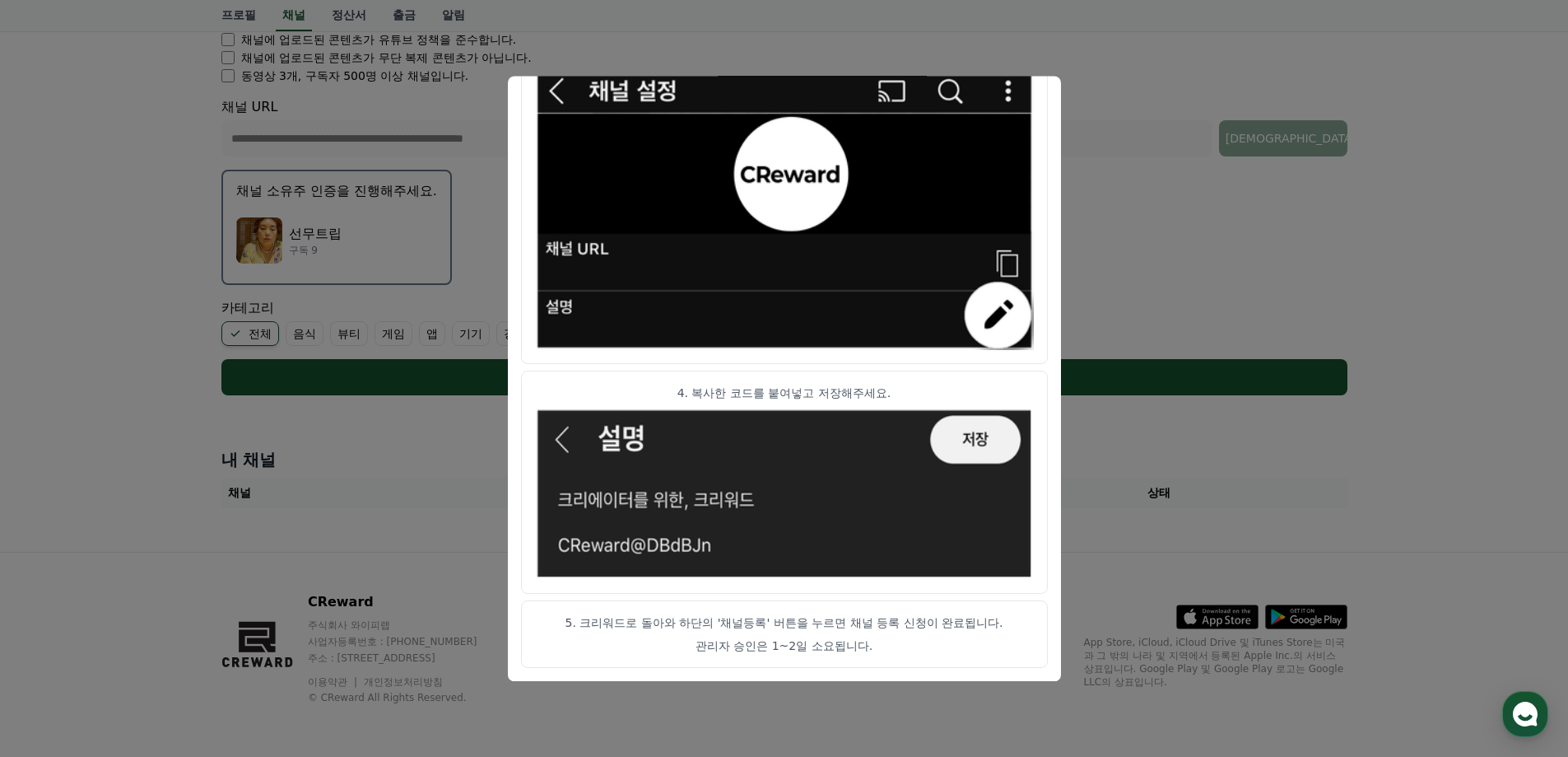
click at [740, 388] on p "4. 복사한 코드를 붙여넣고 저장해주세요." at bounding box center [784, 393] width 499 height 17
click at [976, 436] on img "modal" at bounding box center [784, 493] width 499 height 172
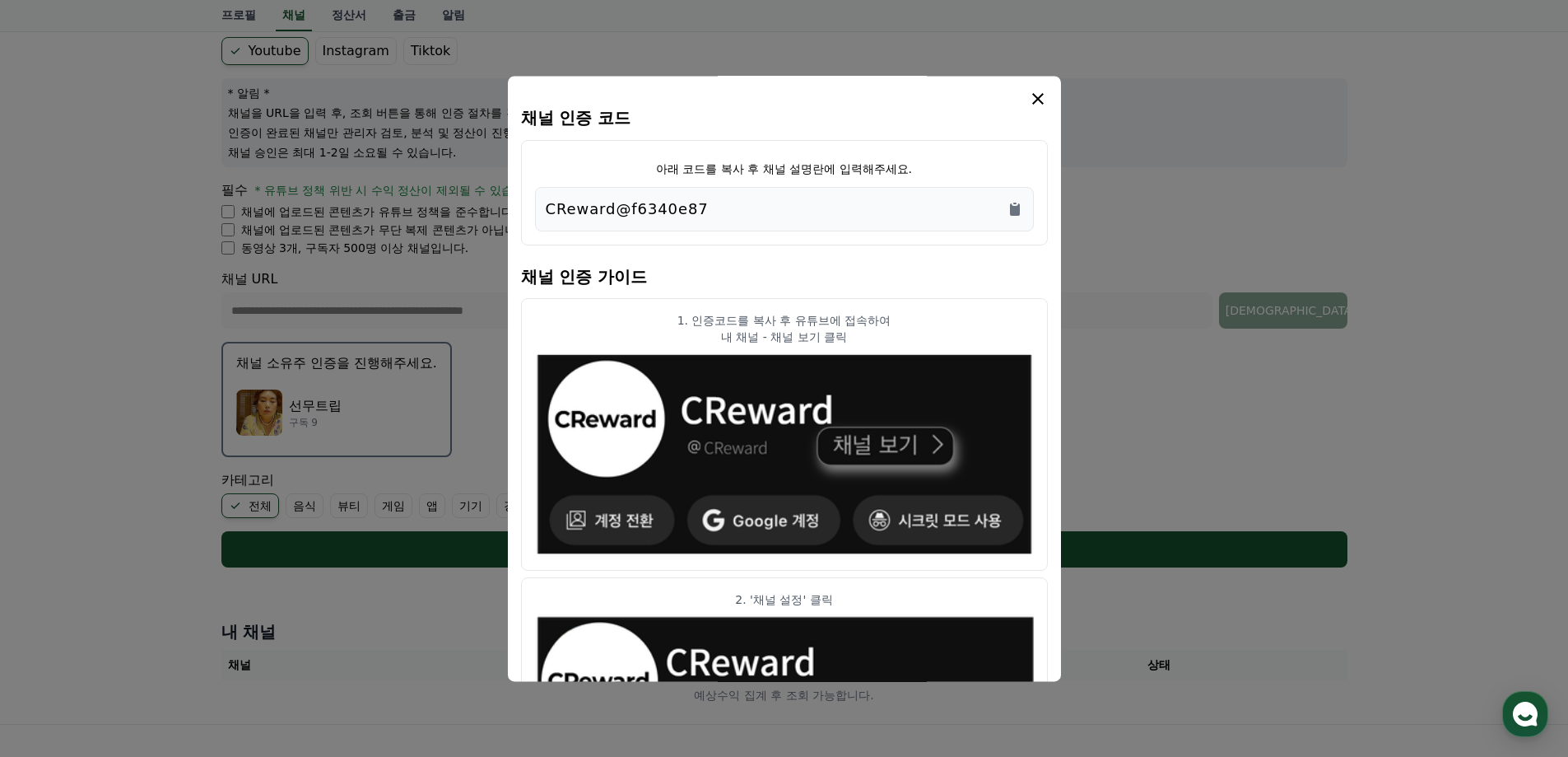
scroll to position [0, 0]
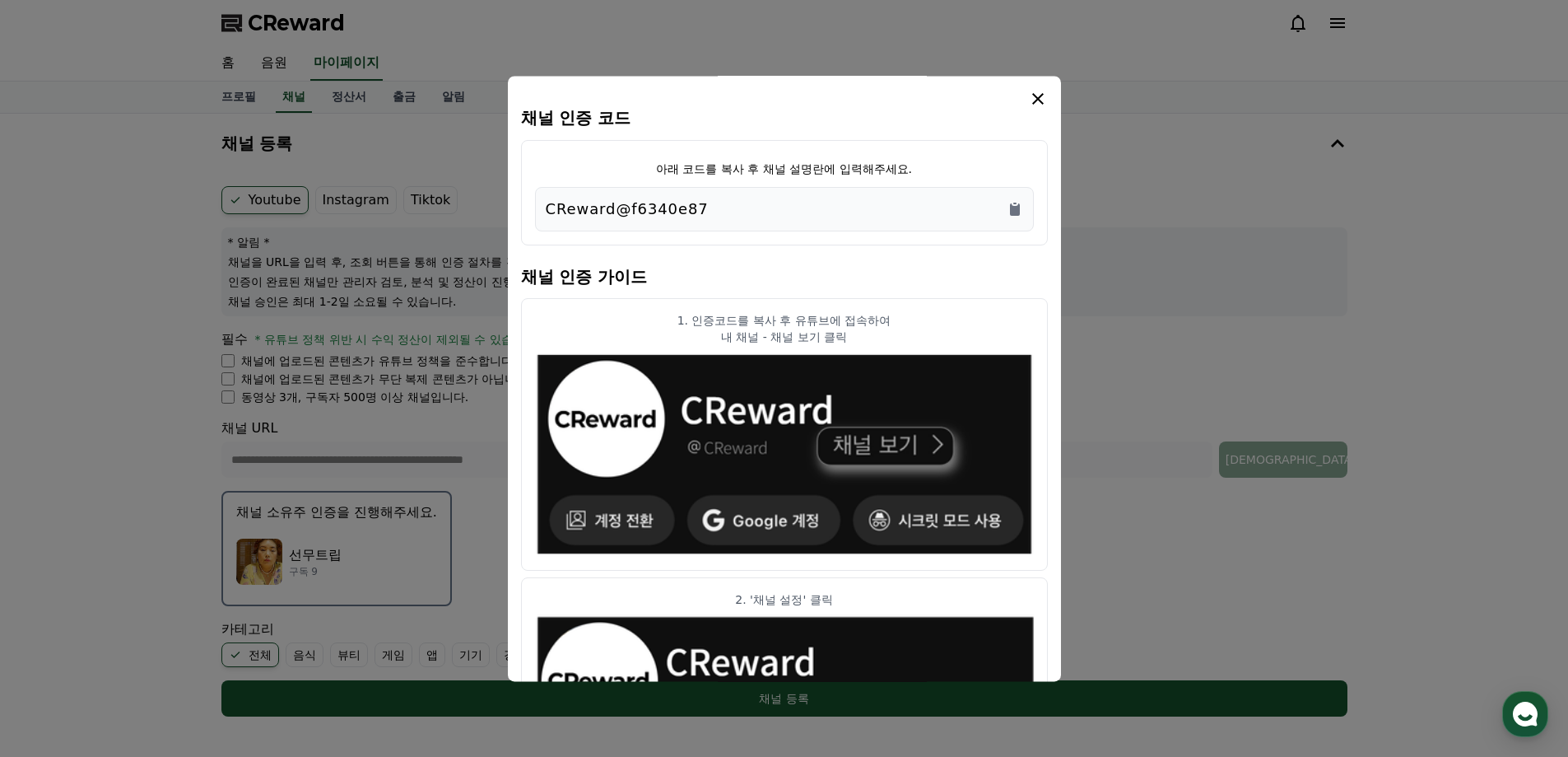
drag, startPoint x: 547, startPoint y: 206, endPoint x: 698, endPoint y: 204, distance: 151.0
click at [698, 204] on div "CReward@f6340e87" at bounding box center [784, 210] width 477 height 23
copy p "CReward@f6340e87"
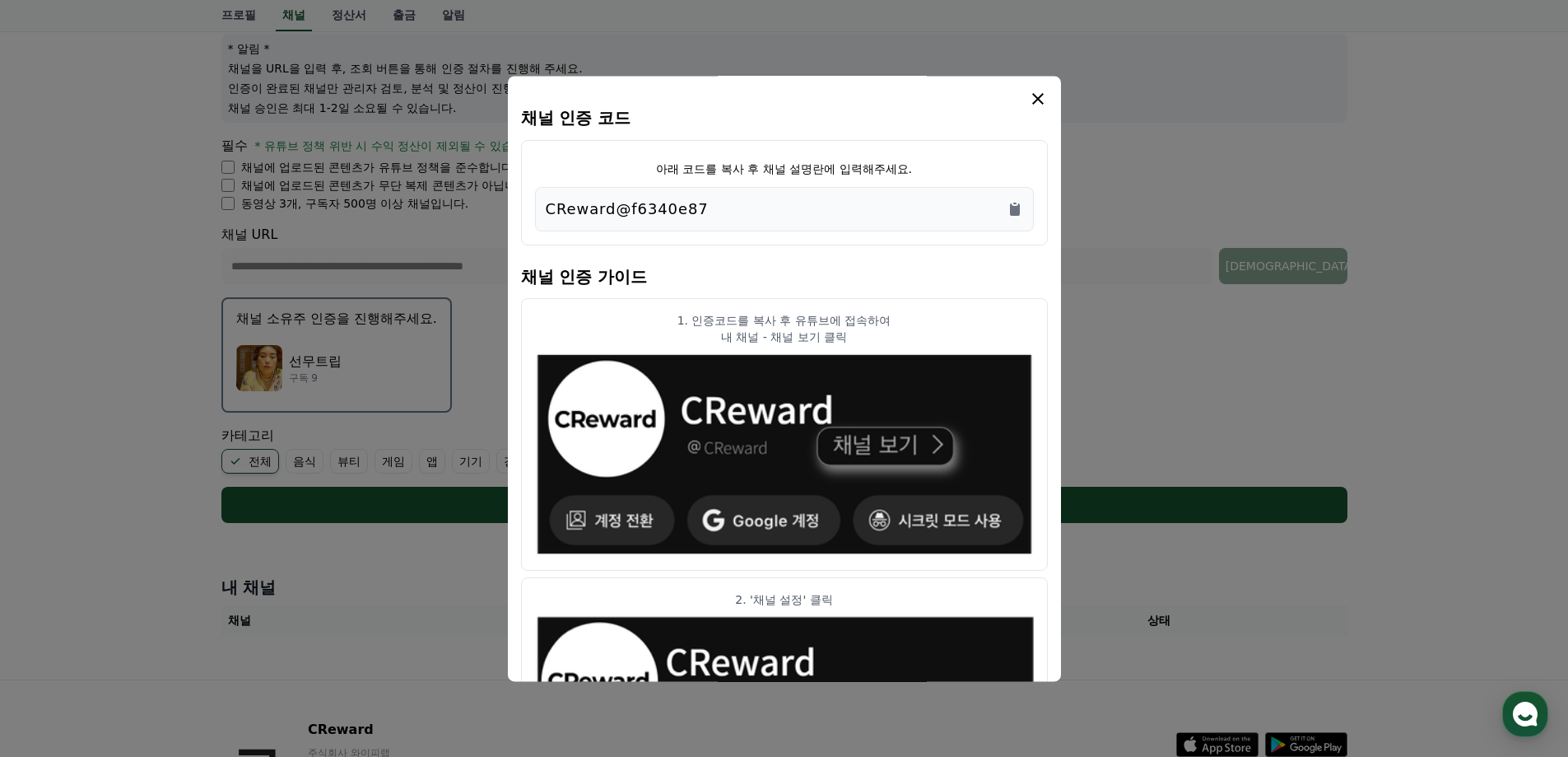
scroll to position [247, 0]
